Goal: Task Accomplishment & Management: Complete application form

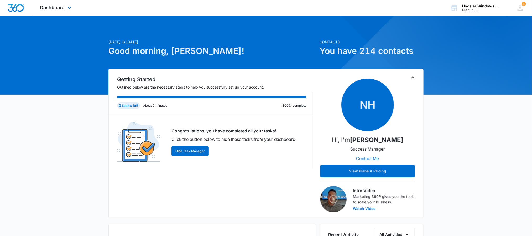
click at [65, 3] on div "Dashboard Apps Reputation Websites Forms CRM Email Social POS Content Ads Intel…" at bounding box center [56, 7] width 48 height 15
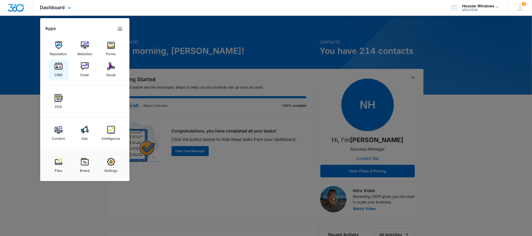
click at [56, 68] on img at bounding box center [59, 66] width 8 height 8
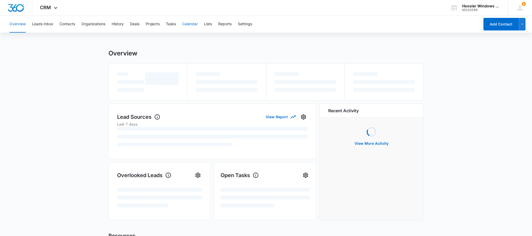
click at [197, 23] on button "Calendar" at bounding box center [189, 24] width 15 height 17
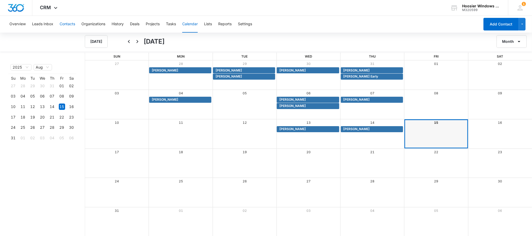
click at [62, 28] on button "Contacts" at bounding box center [67, 24] width 15 height 17
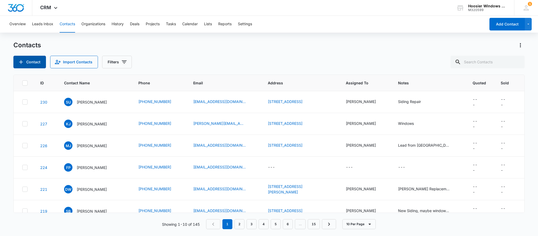
click at [27, 63] on button "Contact" at bounding box center [29, 62] width 33 height 13
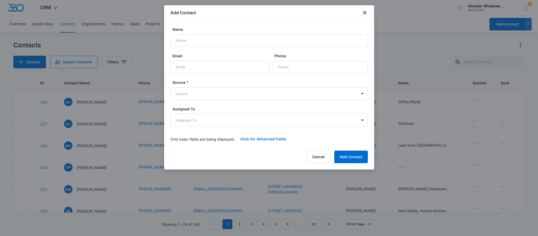
click at [206, 33] on div "Name" at bounding box center [268, 37] width 197 height 20
drag, startPoint x: 206, startPoint y: 35, endPoint x: 202, endPoint y: 37, distance: 4.5
click at [206, 35] on input "Name" at bounding box center [268, 40] width 197 height 13
type input "Nik batten"
click at [185, 69] on input "Email" at bounding box center [219, 67] width 99 height 13
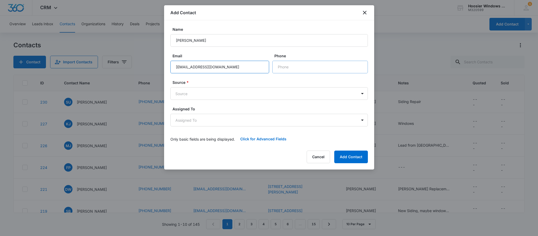
type input "nikbatten@gmail.com"
click at [293, 66] on input "Phone" at bounding box center [320, 67] width 96 height 13
type input "(317) 478-0589"
click at [296, 96] on body "CRM Apps Reputation Websites Forms CRM Email Social POS Content Ads Intelligenc…" at bounding box center [269, 118] width 538 height 236
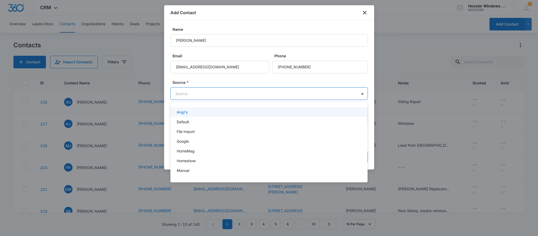
click at [187, 111] on div "Angi's" at bounding box center [269, 112] width 184 height 6
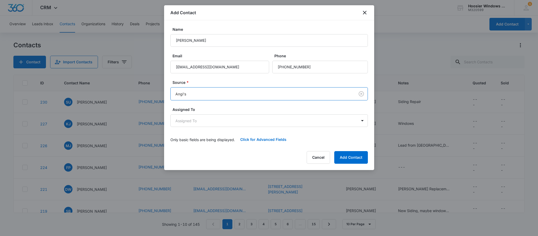
click at [206, 84] on label "Source *" at bounding box center [270, 83] width 197 height 6
click at [194, 117] on body "CRM Apps Reputation Websites Forms CRM Email Social POS Content Ads Intelligenc…" at bounding box center [269, 118] width 538 height 236
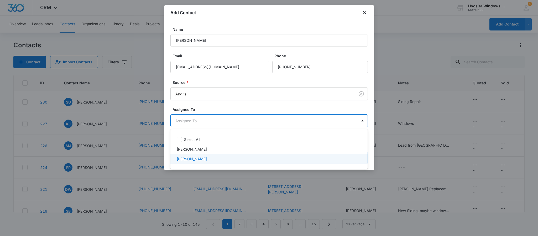
click at [187, 158] on p "Sam Richards" at bounding box center [192, 159] width 30 height 6
click at [228, 108] on div at bounding box center [269, 118] width 538 height 236
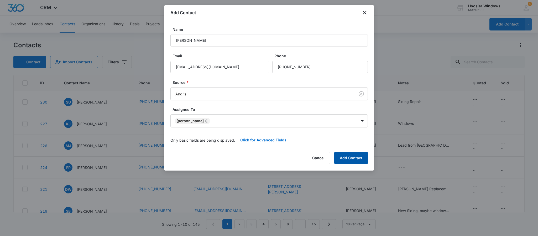
click at [345, 161] on button "Add Contact" at bounding box center [351, 157] width 34 height 13
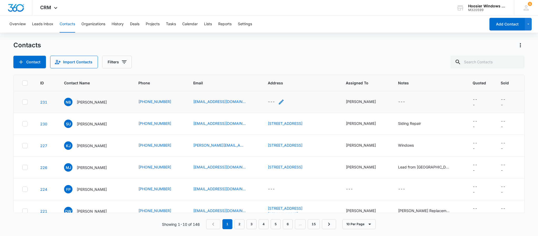
click at [268, 100] on div "---" at bounding box center [271, 102] width 7 height 6
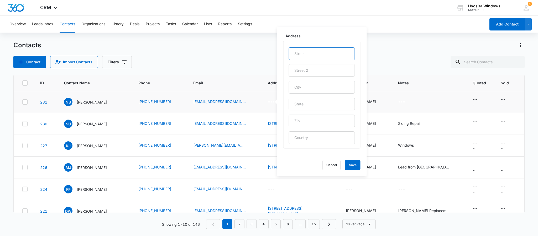
click at [308, 59] on input "text" at bounding box center [322, 53] width 66 height 13
type input "7196 S County Rd 425 W"
click at [324, 85] on input "text" at bounding box center [322, 87] width 66 height 13
type input "Spiceland"
click at [305, 102] on input "text" at bounding box center [322, 104] width 66 height 13
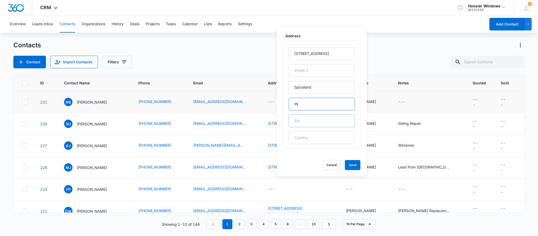
type input "IN"
click at [295, 120] on input "text" at bounding box center [322, 120] width 66 height 13
type input "47385"
click at [352, 166] on button "Save" at bounding box center [352, 165] width 15 height 10
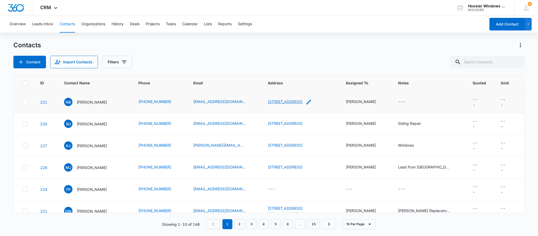
click at [302, 99] on link "7196 S County Rd 425 W, Spiceland, IN, 47385" at bounding box center [285, 101] width 35 height 4
click at [292, 99] on link "7196 S County Rd 425 W, Spiceland, IN, 47385" at bounding box center [285, 101] width 35 height 4
click at [398, 99] on div "---" at bounding box center [401, 102] width 7 height 6
click at [416, 51] on textarea "Notes" at bounding box center [402, 60] width 62 height 30
type textarea "Replace Siding. Said it's from 1999 and needs gone."
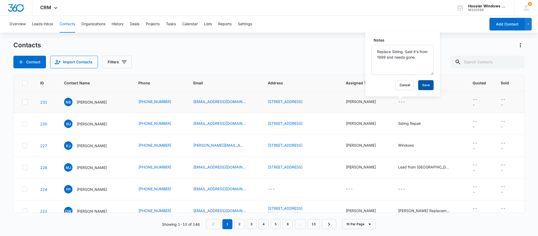
click at [418, 83] on button "Save" at bounding box center [425, 85] width 15 height 10
click at [87, 102] on p "[PERSON_NAME]" at bounding box center [92, 102] width 30 height 6
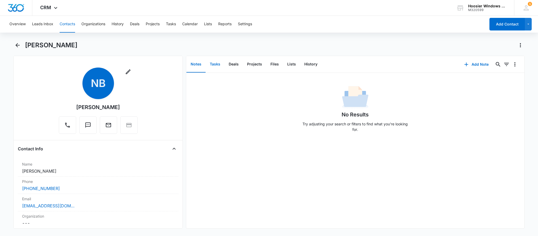
click at [215, 63] on button "Tasks" at bounding box center [215, 64] width 19 height 16
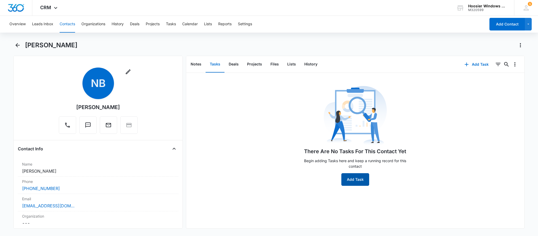
click at [358, 179] on button "Add Task" at bounding box center [355, 179] width 28 height 13
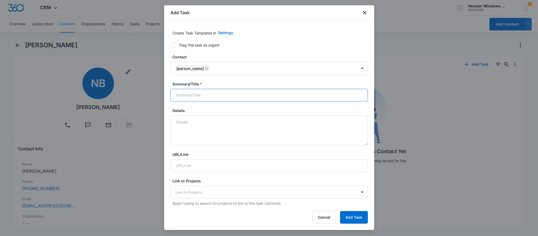
click at [235, 96] on input "Summary/Title *" at bounding box center [268, 95] width 197 height 13
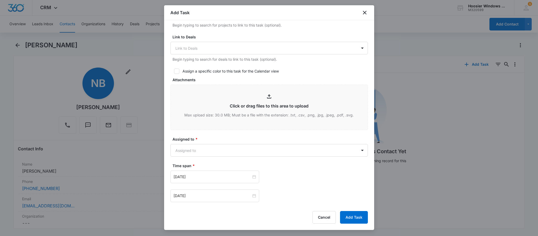
scroll to position [197, 0]
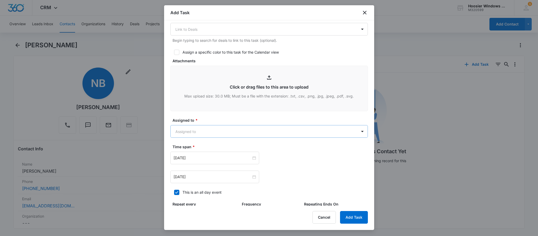
type input "[PERSON_NAME]"
click at [231, 132] on body "CRM Apps Reputation Websites Forms CRM Email Social POS Content Ads Intelligenc…" at bounding box center [269, 118] width 538 height 236
click at [197, 161] on p "Sam Richards" at bounding box center [192, 161] width 30 height 6
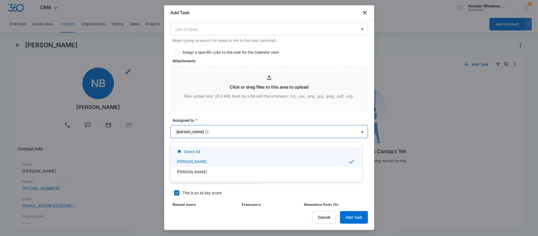
click at [206, 119] on div at bounding box center [269, 118] width 538 height 236
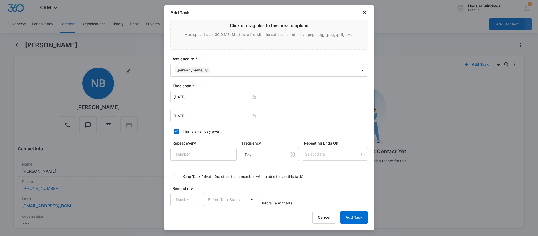
scroll to position [265, 0]
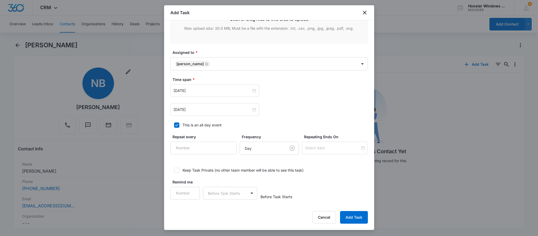
click at [174, 125] on icon at bounding box center [176, 125] width 5 height 5
click at [174, 125] on input "This is an all day event" at bounding box center [172, 125] width 4 height 4
checkbox input "false"
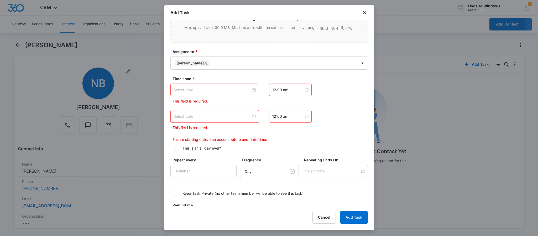
click at [245, 95] on div at bounding box center [214, 89] width 89 height 13
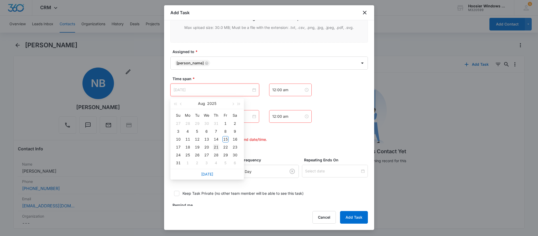
type input "Aug 21, 2025"
click at [218, 145] on div "21" at bounding box center [216, 147] width 6 height 6
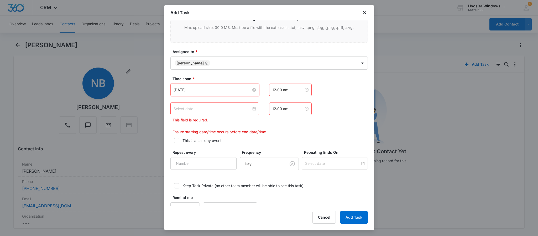
click at [241, 108] on input at bounding box center [213, 109] width 78 height 6
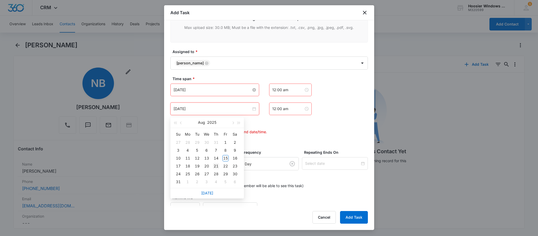
type input "Aug 21, 2025"
click at [214, 166] on div "21" at bounding box center [216, 166] width 6 height 6
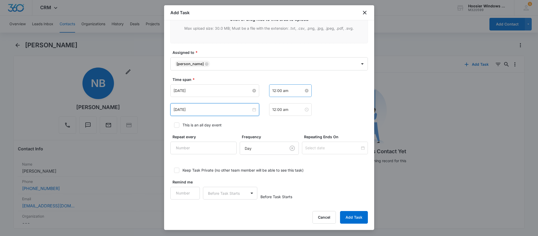
click at [293, 91] on input "12:00 am" at bounding box center [288, 91] width 32 height 6
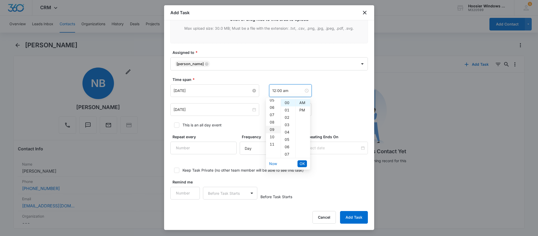
click at [271, 129] on div "09" at bounding box center [273, 129] width 15 height 7
type input "9:00 am"
click at [299, 102] on div "AM" at bounding box center [303, 102] width 14 height 7
click at [300, 162] on span "OK" at bounding box center [302, 164] width 5 height 6
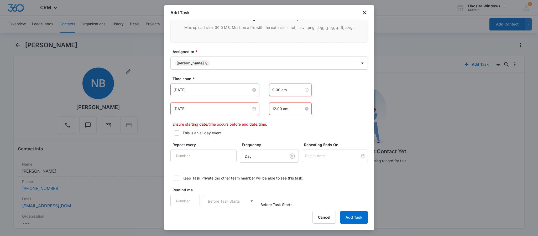
click at [288, 108] on input "12:00 am" at bounding box center [288, 109] width 32 height 6
click at [273, 157] on div "10" at bounding box center [273, 155] width 15 height 7
type input "10:00 am"
click at [302, 180] on span "OK" at bounding box center [302, 183] width 5 height 6
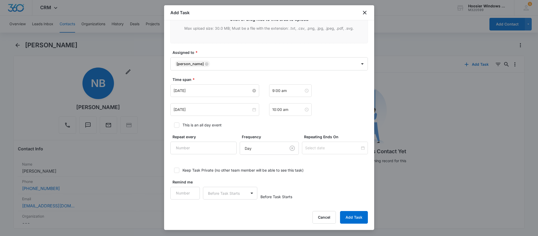
click at [350, 219] on button "Add Task" at bounding box center [354, 217] width 28 height 13
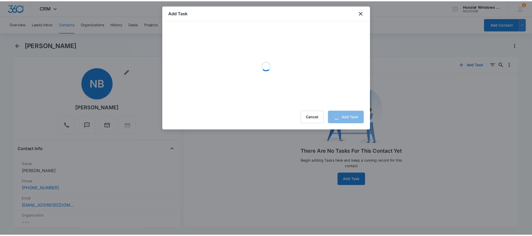
scroll to position [0, 0]
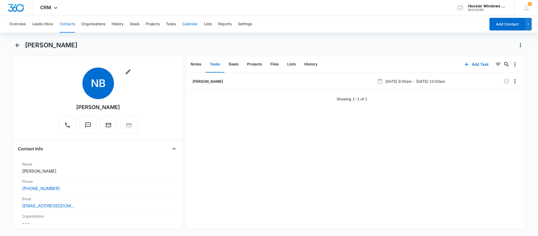
click at [192, 25] on button "Calendar" at bounding box center [189, 24] width 15 height 17
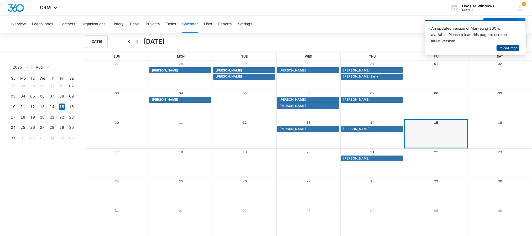
click at [509, 48] on span "Reload Page" at bounding box center [508, 48] width 19 height 5
